Goal: Information Seeking & Learning: Check status

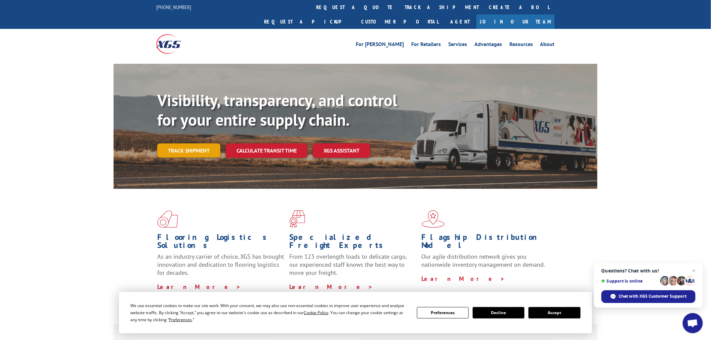
click at [178, 144] on link "Track shipment" at bounding box center [188, 151] width 63 height 14
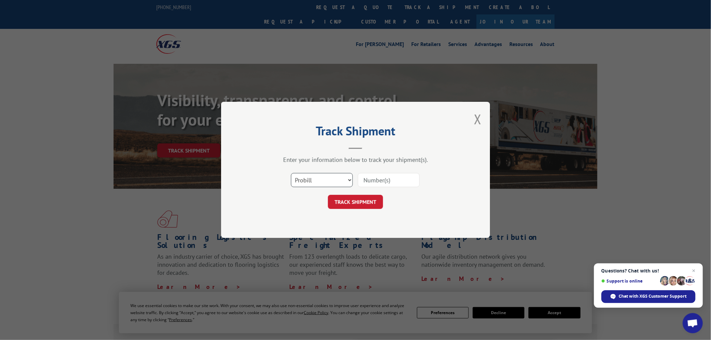
click at [348, 179] on select "Select category... Probill BOL PO" at bounding box center [322, 180] width 62 height 14
select select "bol"
click at [291, 173] on select "Select category... Probill BOL PO" at bounding box center [322, 180] width 62 height 14
click at [379, 178] on input at bounding box center [389, 180] width 62 height 14
paste input "7039419"
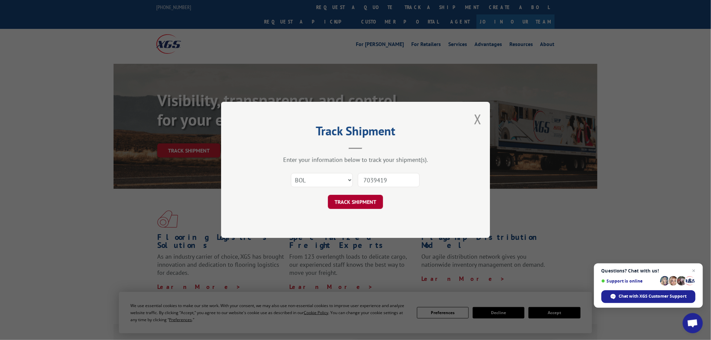
type input "7039419"
click at [357, 198] on button "TRACK SHIPMENT" at bounding box center [355, 202] width 55 height 14
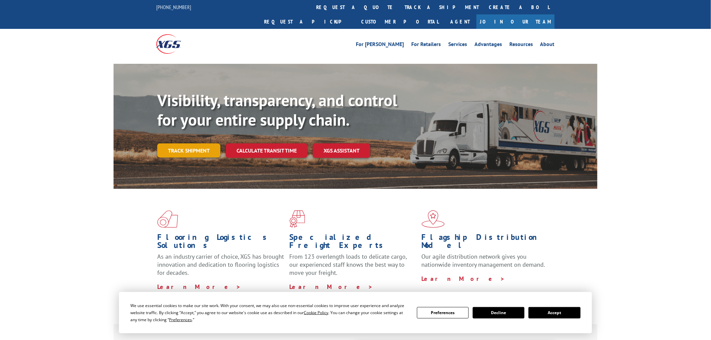
click at [192, 144] on link "Track shipment" at bounding box center [188, 151] width 63 height 14
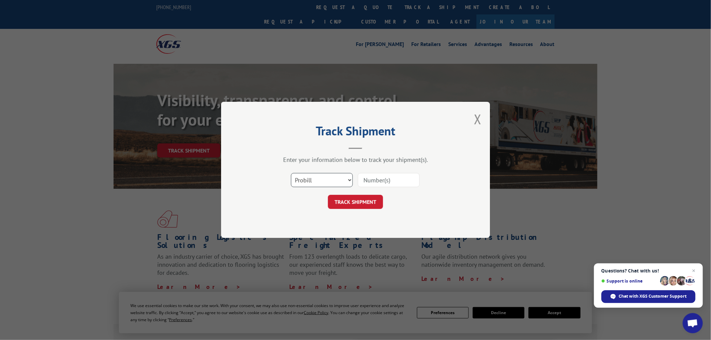
click at [344, 180] on select "Select category... Probill BOL PO" at bounding box center [322, 180] width 62 height 14
select select "bol"
click at [291, 173] on select "Select category... Probill BOL PO" at bounding box center [322, 180] width 62 height 14
click at [375, 180] on input at bounding box center [389, 180] width 62 height 14
paste input "5443252"
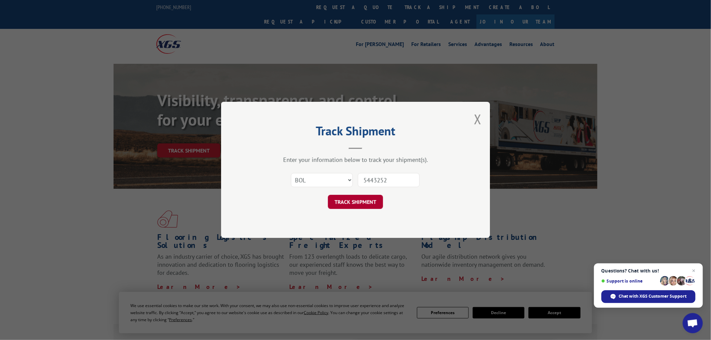
type input "5443252"
click at [347, 199] on button "TRACK SHIPMENT" at bounding box center [355, 202] width 55 height 14
